Goal: Information Seeking & Learning: Find specific fact

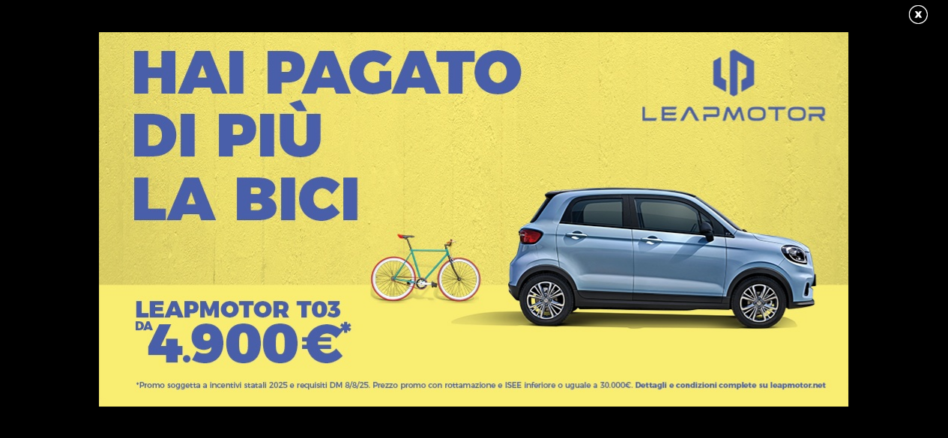
click at [917, 9] on link at bounding box center [925, 15] width 37 height 22
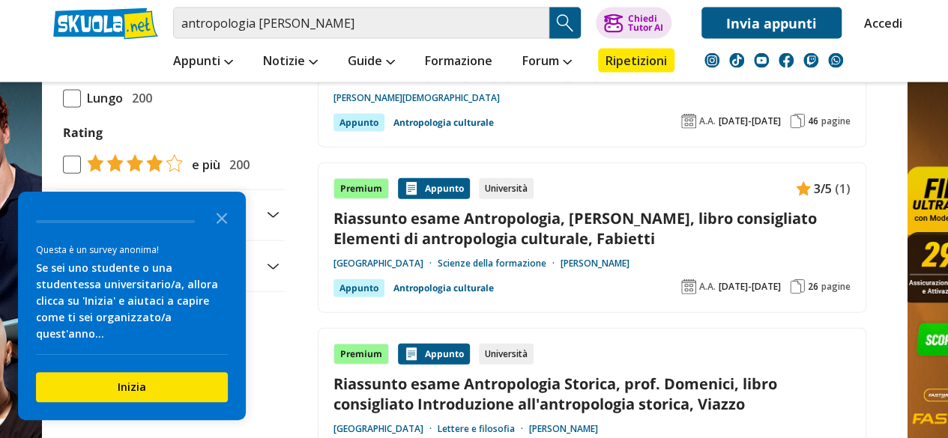
scroll to position [1637, 0]
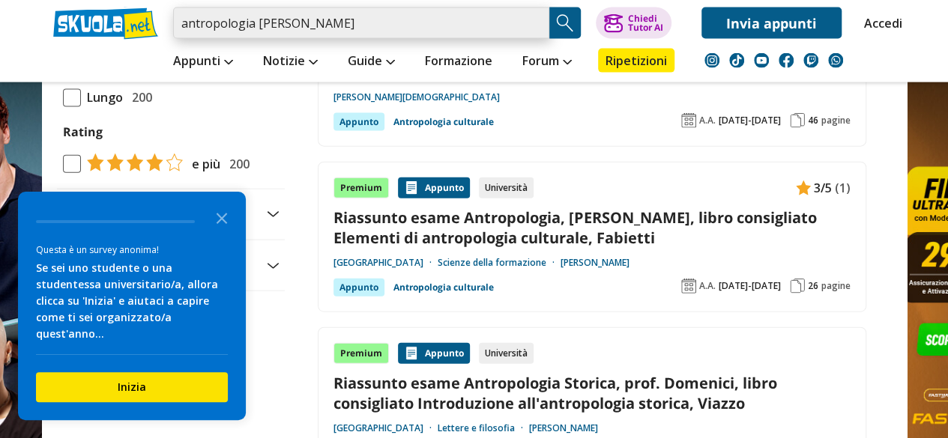
click at [252, 25] on input "antropologia fantauzzi" at bounding box center [361, 22] width 376 height 31
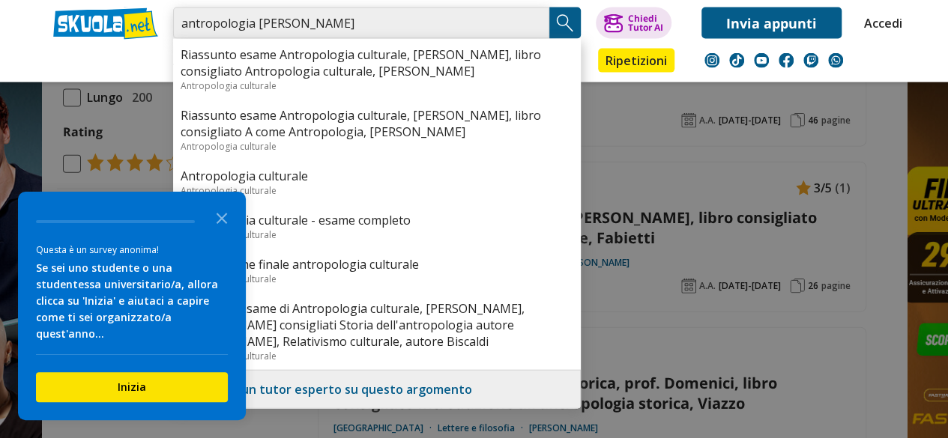
type input "antropologia prof. fantauzzi"
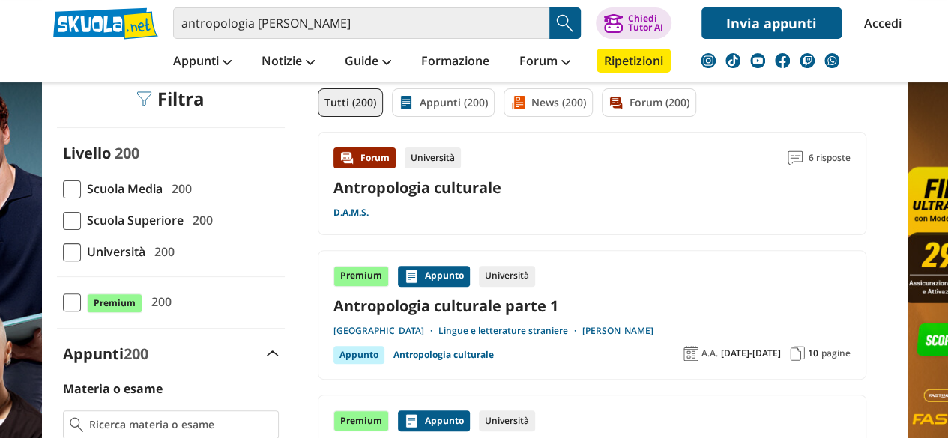
scroll to position [151, 0]
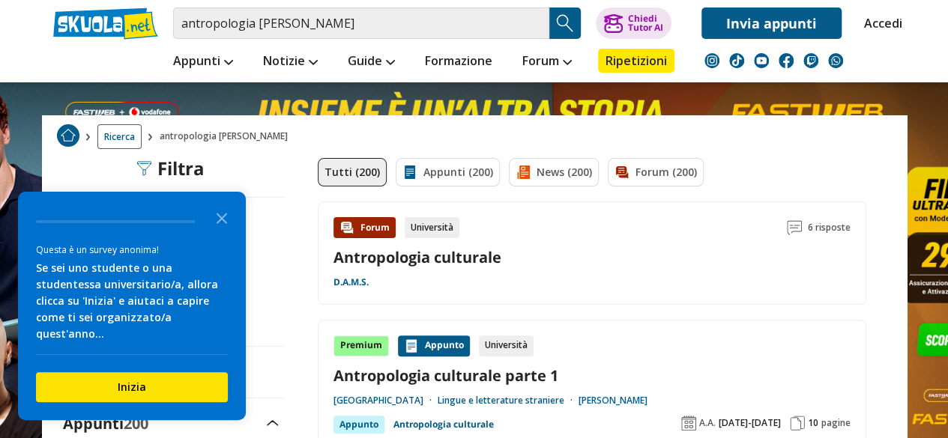
scroll to position [0, 0]
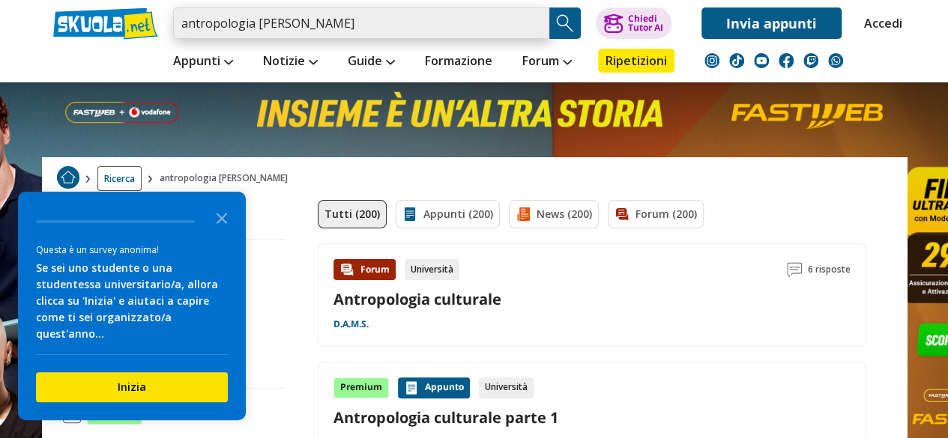
click at [381, 37] on input "antropologia prof. fantauzzi" at bounding box center [361, 22] width 376 height 31
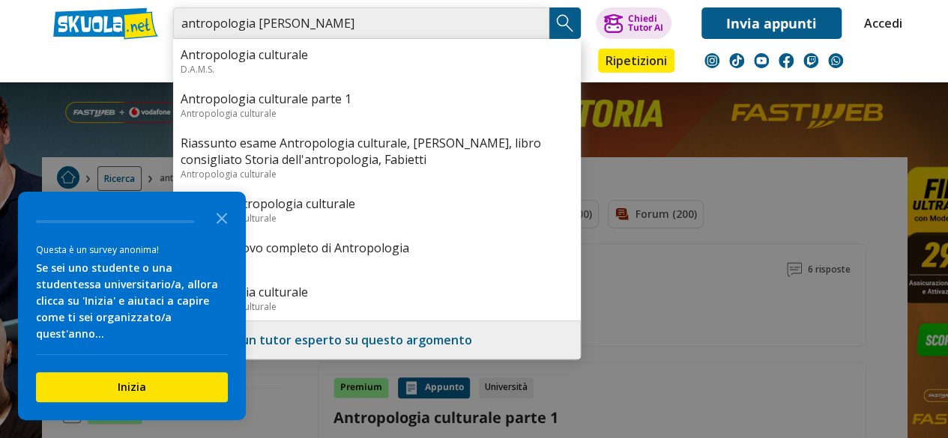
click at [252, 22] on input "antropologia prof. fantauzzi" at bounding box center [361, 22] width 376 height 31
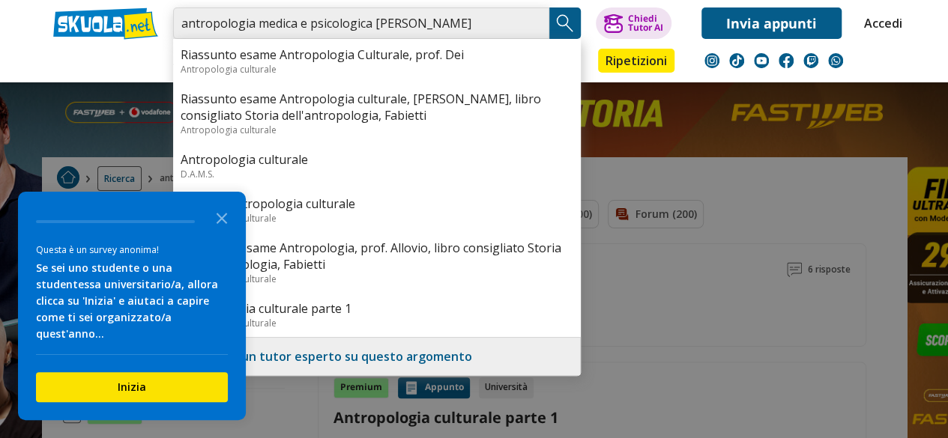
drag, startPoint x: 459, startPoint y: 31, endPoint x: 155, endPoint y: 13, distance: 304.1
click at [155, 13] on div "antropologia medica e psicologica prof. fantauzzi Riassunto esame Antropologia …" at bounding box center [474, 19] width 865 height 39
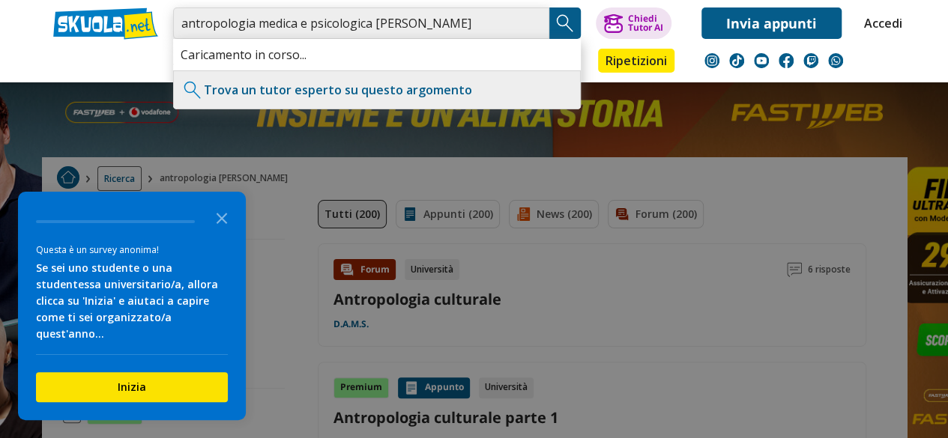
type input "antropologia medica e psicologica [PERSON_NAME]"
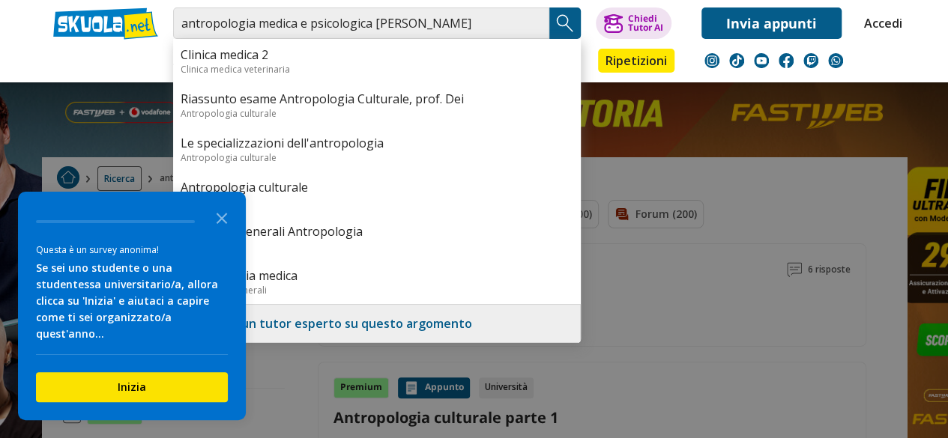
drag, startPoint x: 155, startPoint y: 13, endPoint x: 558, endPoint y: 17, distance: 402.5
click at [558, 17] on img "Search Button" at bounding box center [565, 23] width 22 height 22
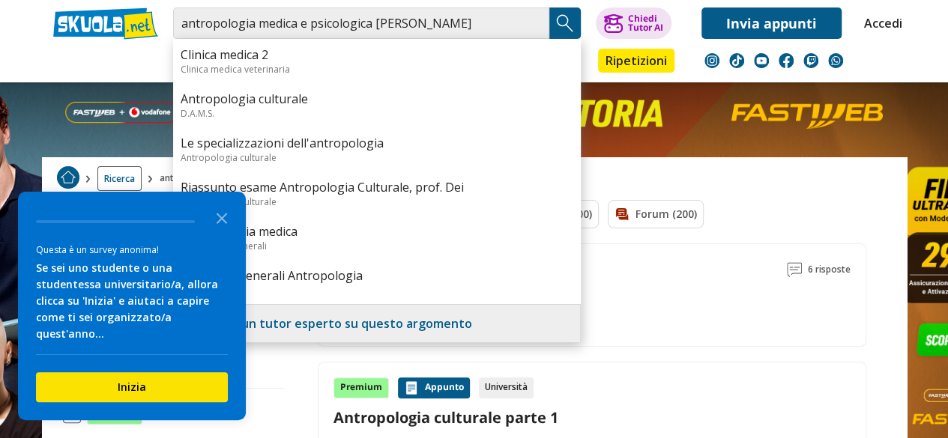
click at [558, 17] on img "Search Button" at bounding box center [565, 23] width 22 height 22
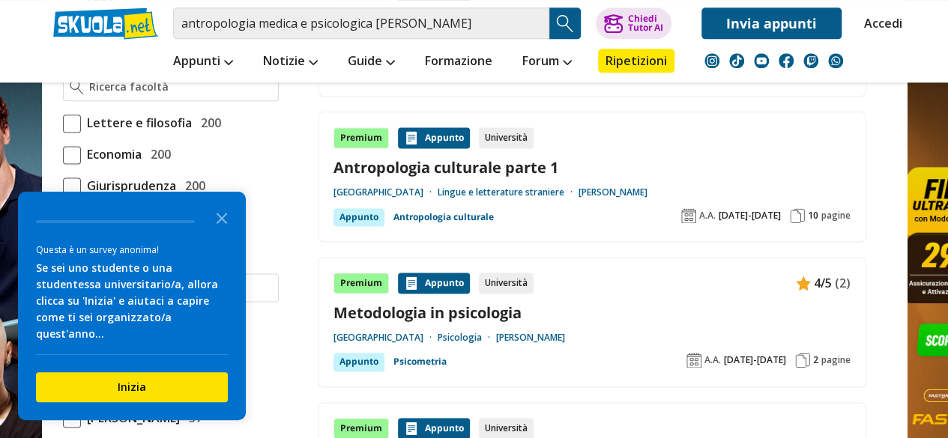
scroll to position [950, 0]
